Goal: Check status: Check status

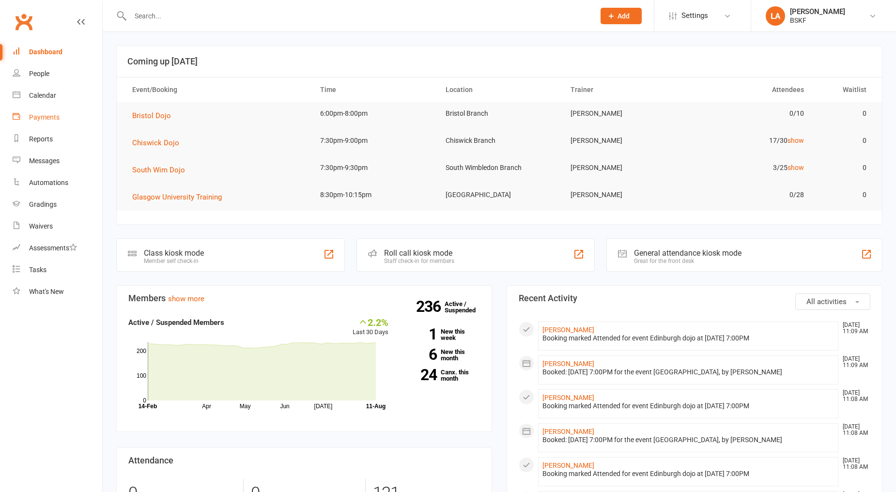
click at [47, 121] on link "Payments" at bounding box center [58, 117] width 90 height 22
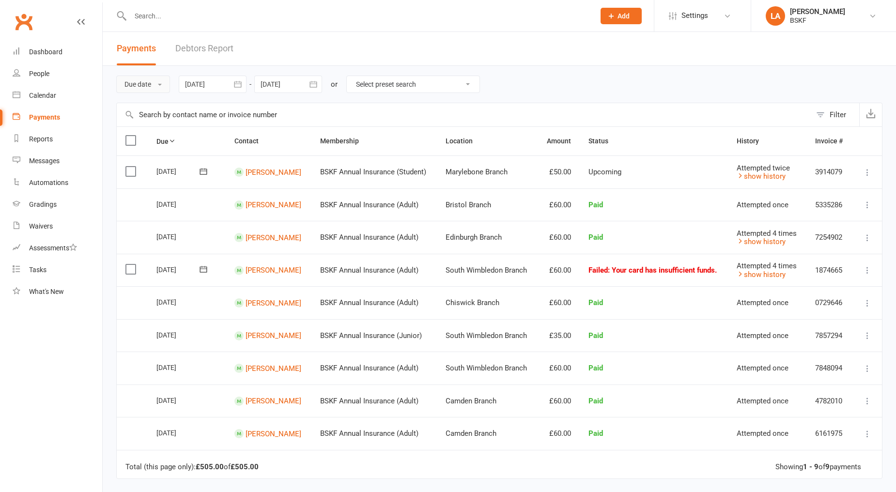
click at [161, 92] on button "Due date" at bounding box center [143, 84] width 54 height 17
click at [161, 143] on link "Date failed" at bounding box center [165, 144] width 96 height 19
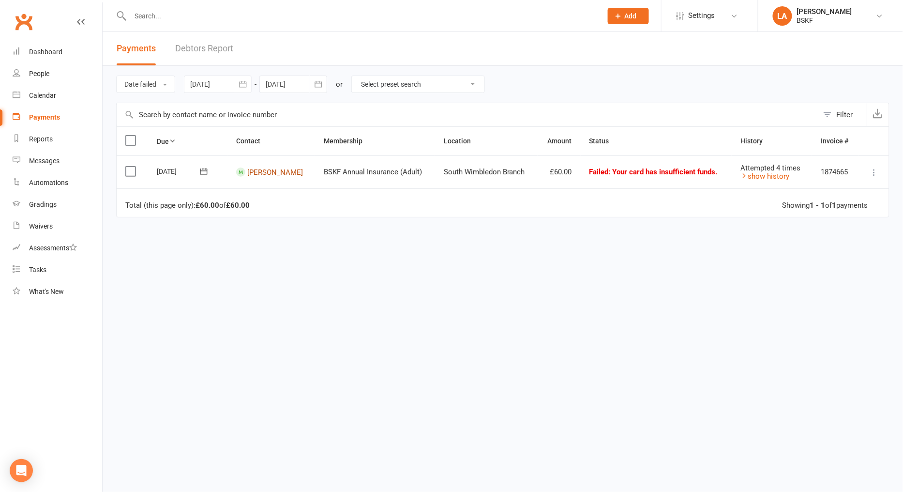
click at [282, 172] on link "[PERSON_NAME]" at bounding box center [275, 171] width 56 height 9
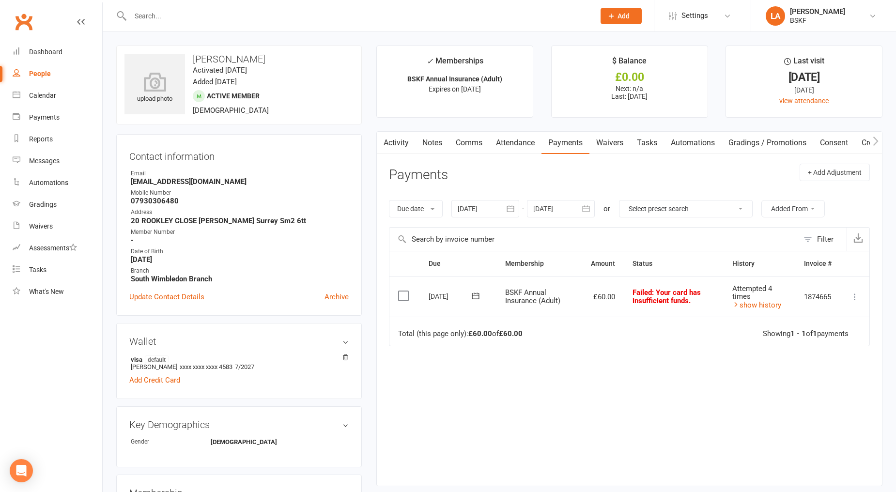
click at [170, 277] on strong "South Wimbledon Branch" at bounding box center [240, 278] width 218 height 9
click at [171, 277] on strong "South Wimbledon Branch" at bounding box center [240, 278] width 218 height 9
click at [199, 268] on div "Branch" at bounding box center [240, 270] width 218 height 9
click at [393, 142] on link "Activity" at bounding box center [396, 143] width 39 height 22
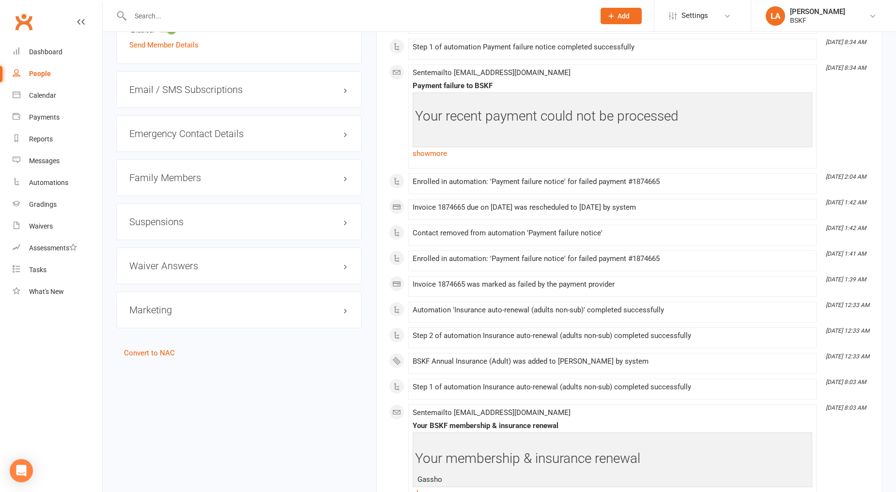
scroll to position [592, 0]
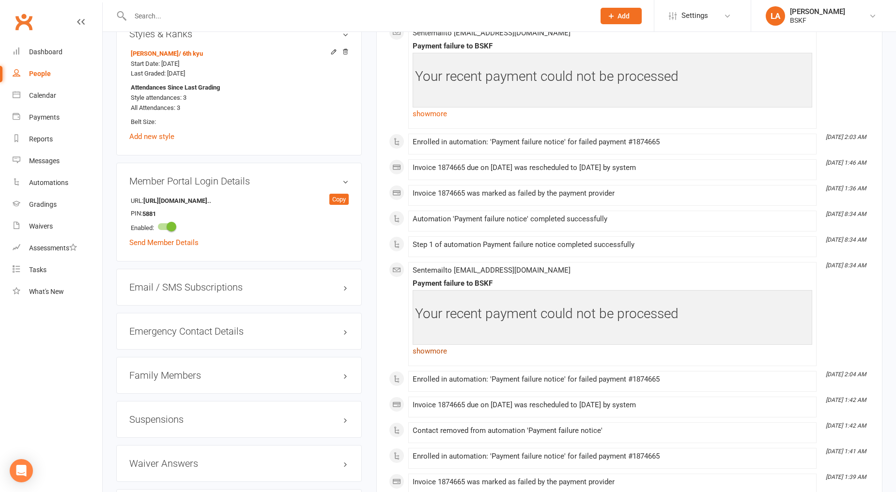
click at [433, 347] on link "show more" at bounding box center [611, 351] width 399 height 14
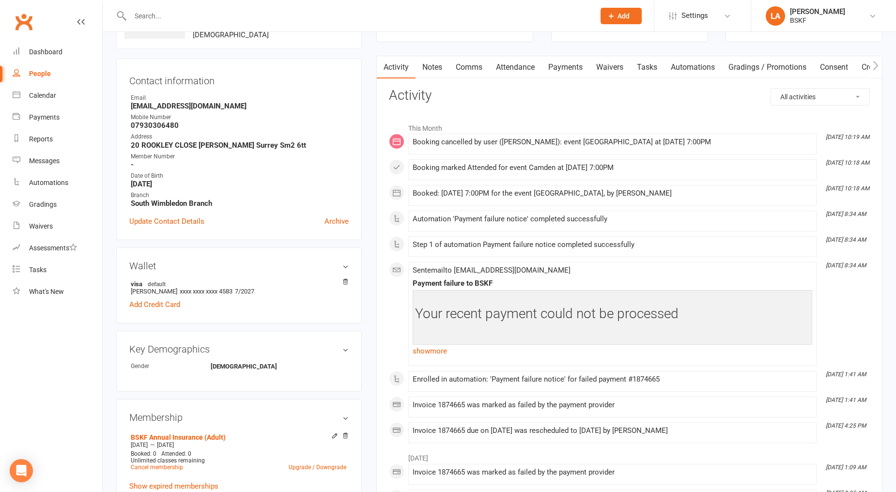
scroll to position [0, 0]
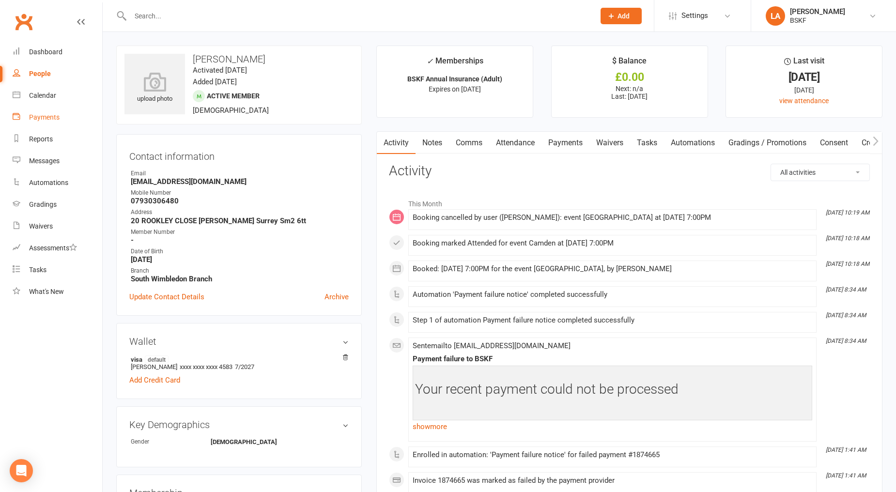
click at [50, 110] on link "Payments" at bounding box center [58, 117] width 90 height 22
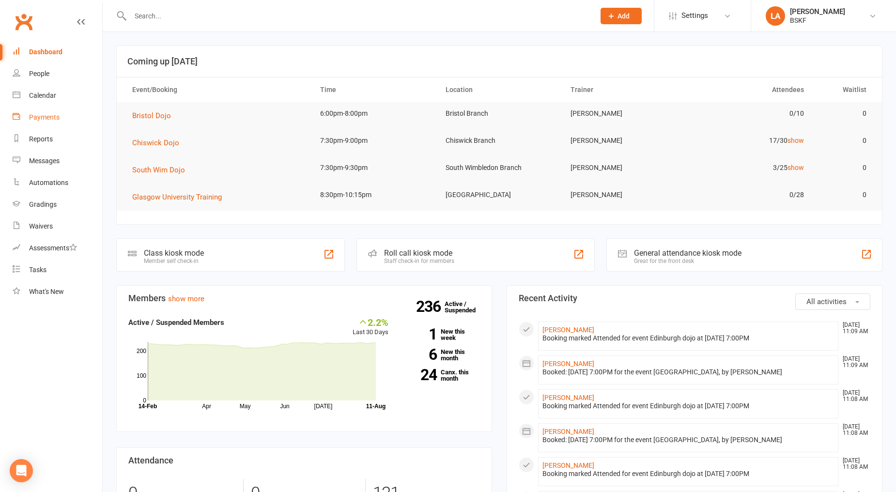
click at [44, 112] on link "Payments" at bounding box center [58, 117] width 90 height 22
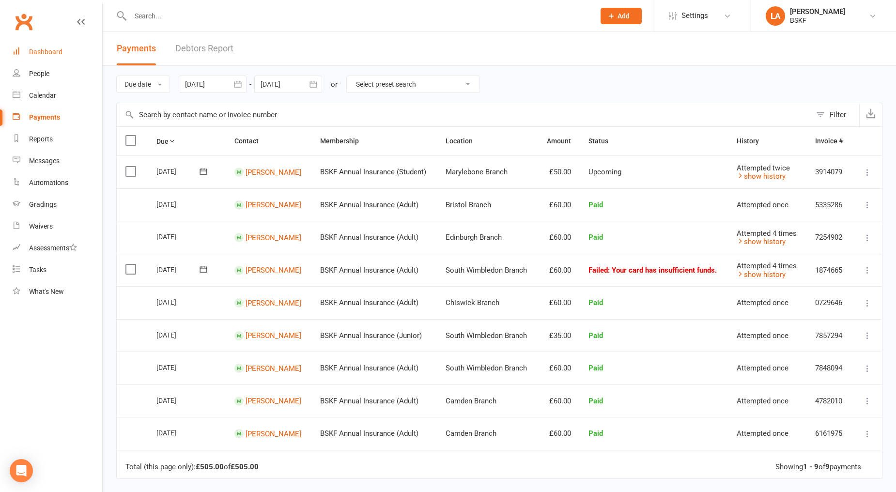
click at [47, 52] on div "Dashboard" at bounding box center [45, 52] width 33 height 8
